Goal: Transaction & Acquisition: Subscribe to service/newsletter

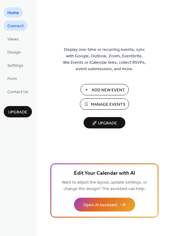
click at [14, 27] on span "Connect" at bounding box center [15, 26] width 16 height 6
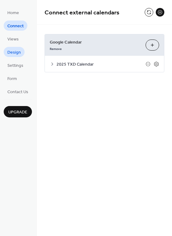
click at [13, 50] on span "Design" at bounding box center [13, 52] width 13 height 6
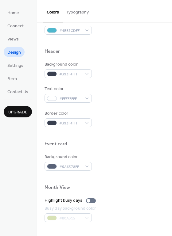
scroll to position [173, 0]
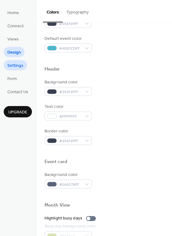
click at [19, 64] on span "Settings" at bounding box center [15, 66] width 16 height 6
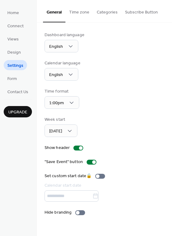
click at [135, 15] on button "Subscribe Button" at bounding box center [141, 11] width 40 height 22
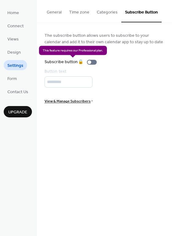
click at [92, 61] on div "Subscribe button 🔒" at bounding box center [71, 62] width 55 height 6
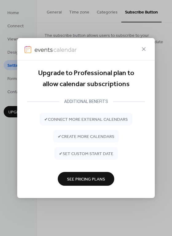
click at [95, 178] on span "See Pricing Plans" at bounding box center [86, 179] width 38 height 6
